Goal: Find specific page/section: Find specific page/section

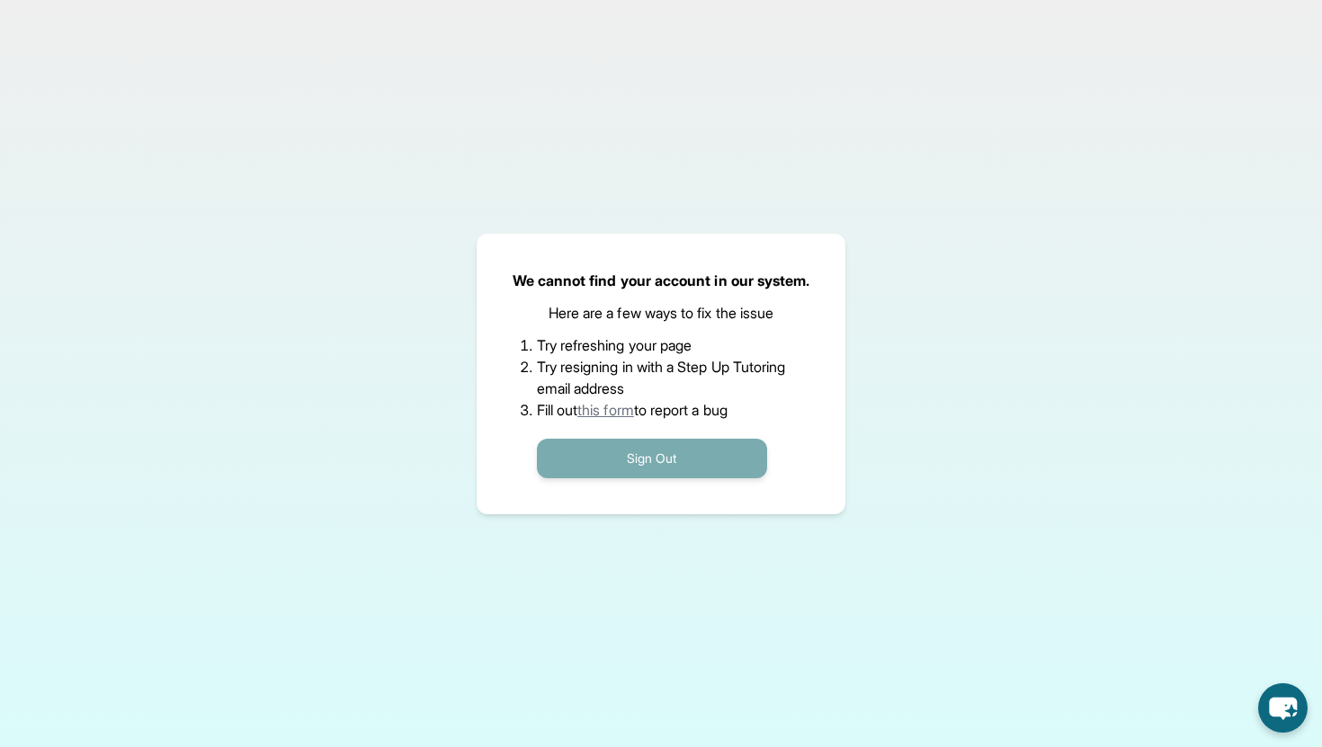
click at [670, 454] on button "Sign Out" at bounding box center [652, 459] width 230 height 40
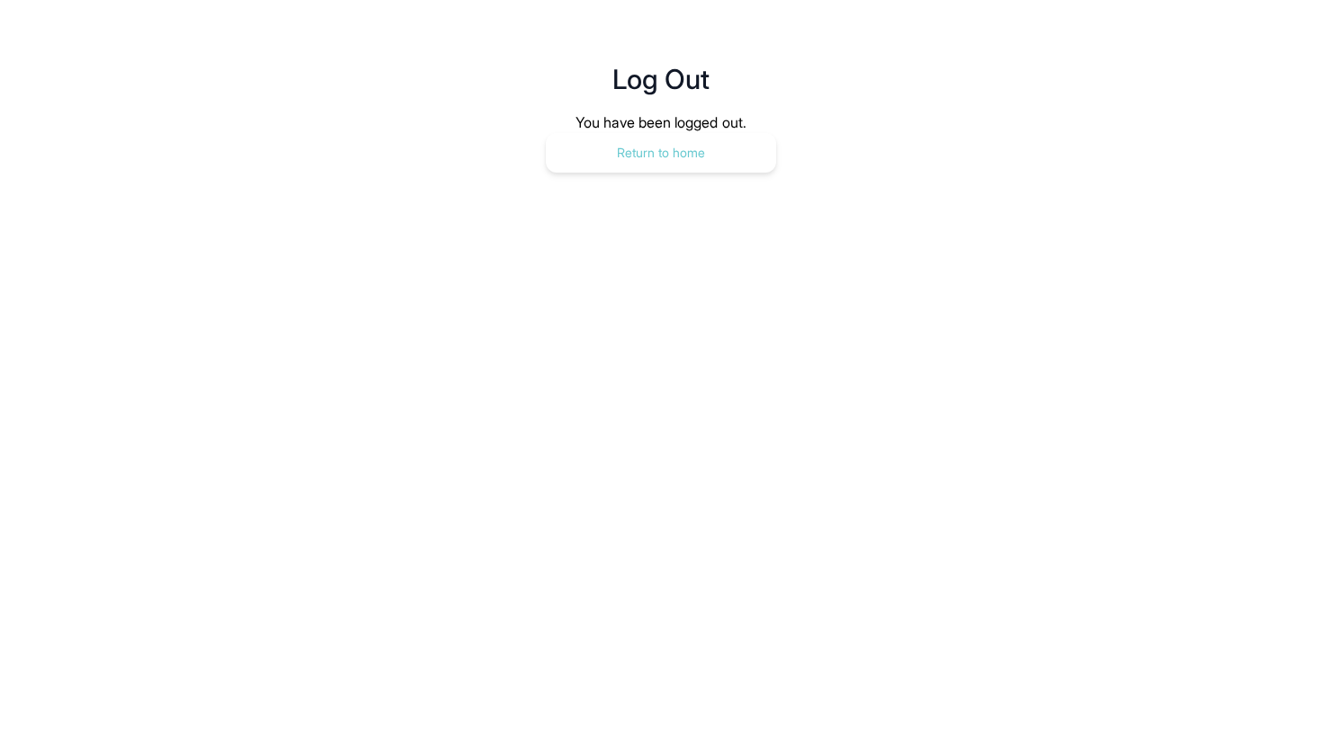
click at [652, 159] on button "Return to home" at bounding box center [661, 153] width 230 height 40
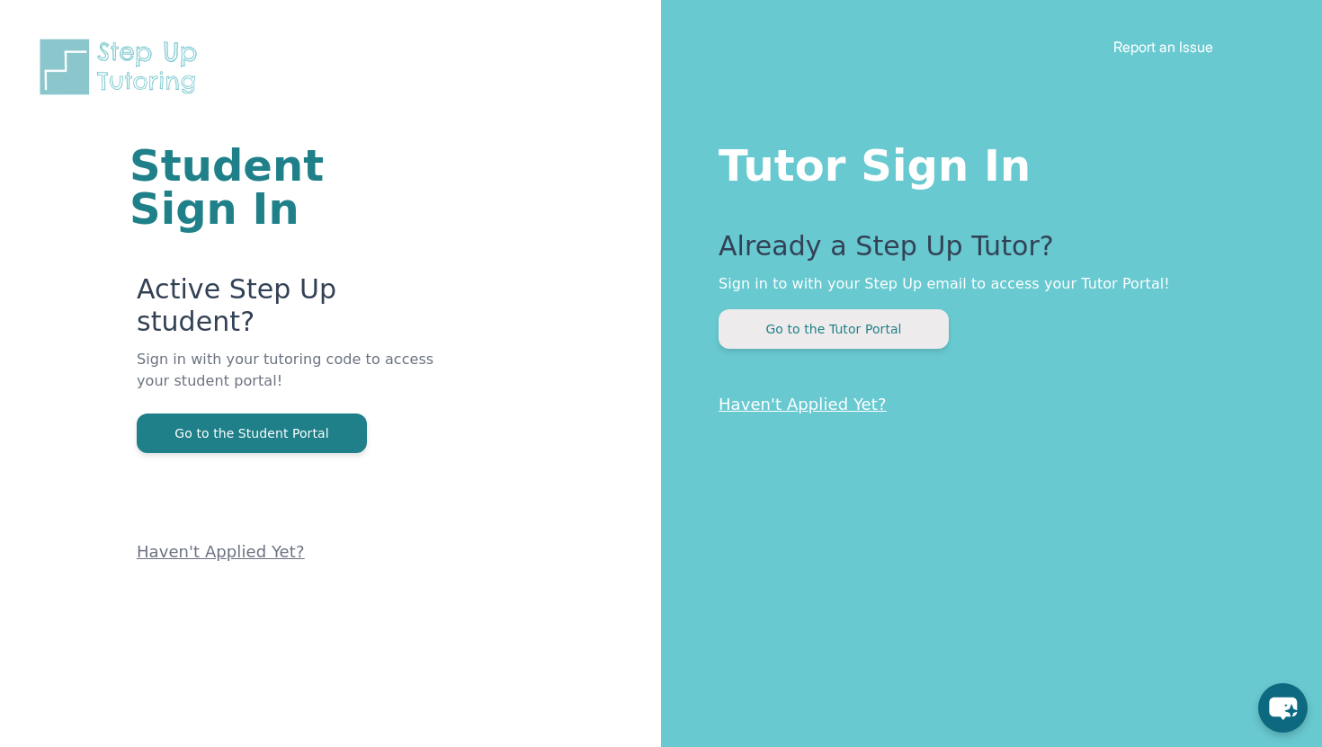
click at [858, 317] on button "Go to the Tutor Portal" at bounding box center [833, 329] width 230 height 40
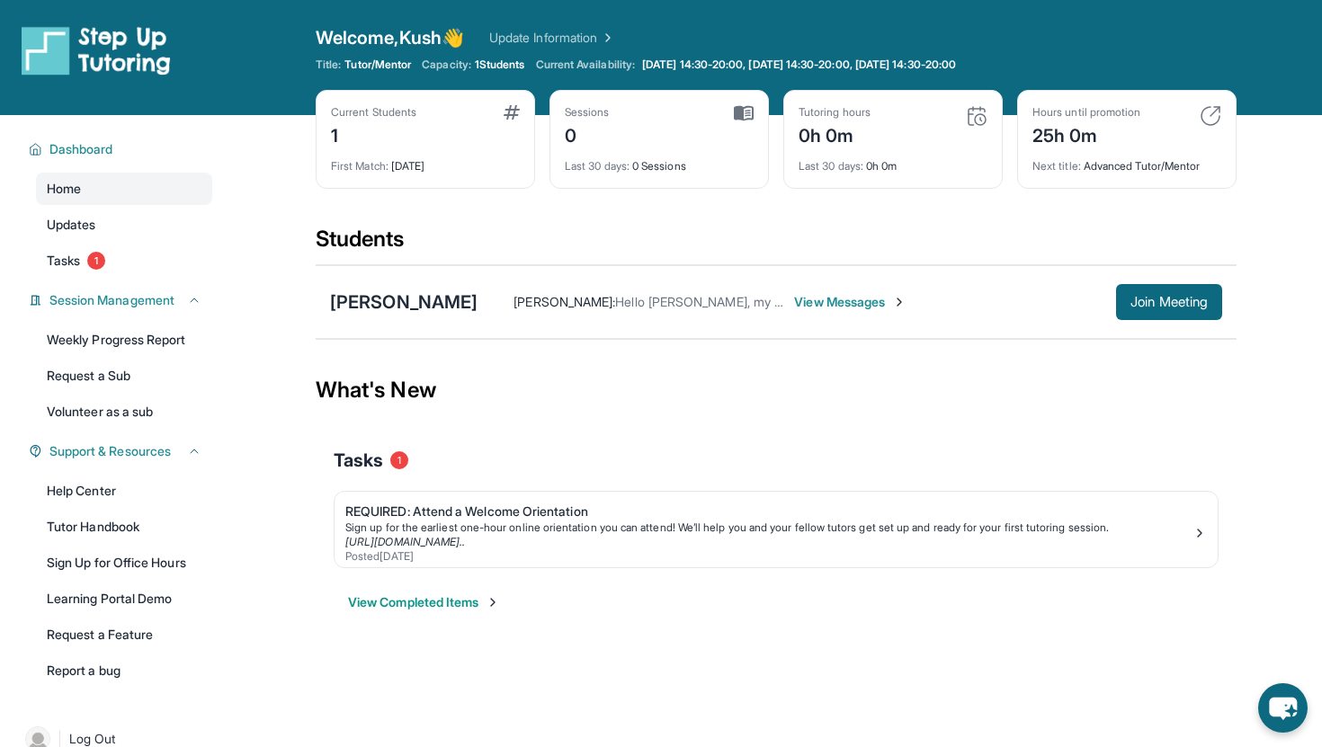
click at [799, 307] on span "View Messages" at bounding box center [850, 302] width 112 height 18
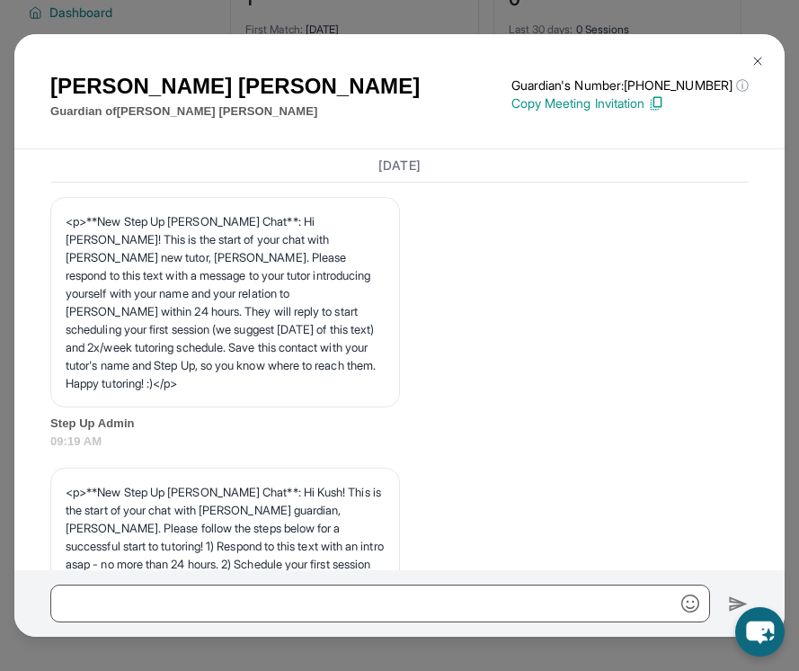
scroll to position [1315, 0]
